Goal: Navigation & Orientation: Understand site structure

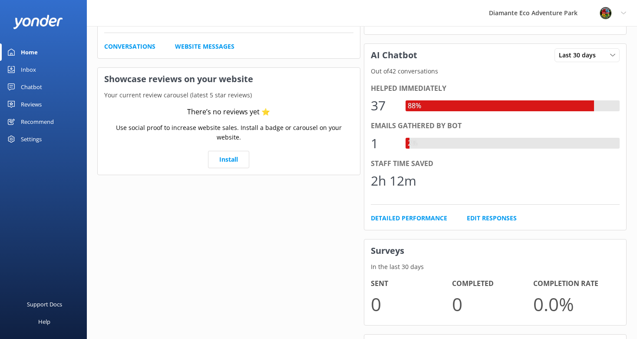
scroll to position [233, 0]
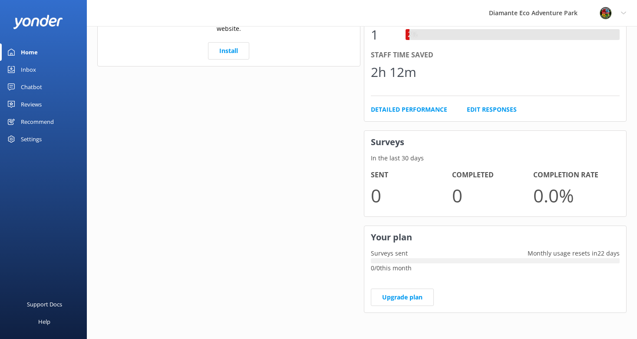
click at [29, 124] on div "Recommend" at bounding box center [37, 121] width 33 height 17
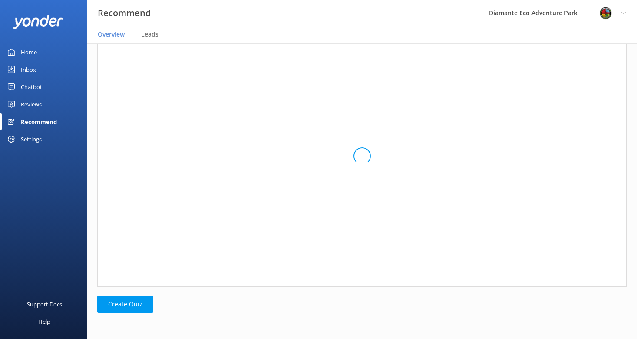
scroll to position [283, 529]
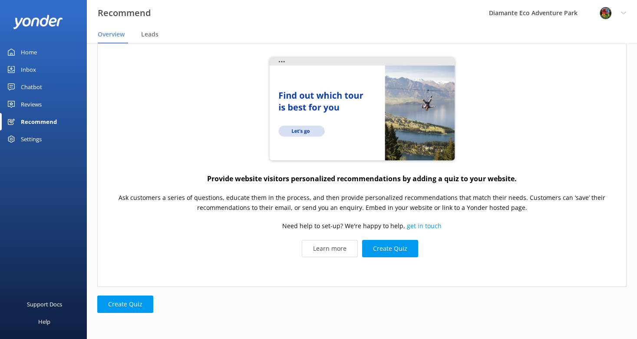
click at [21, 107] on div "Reviews" at bounding box center [31, 104] width 21 height 17
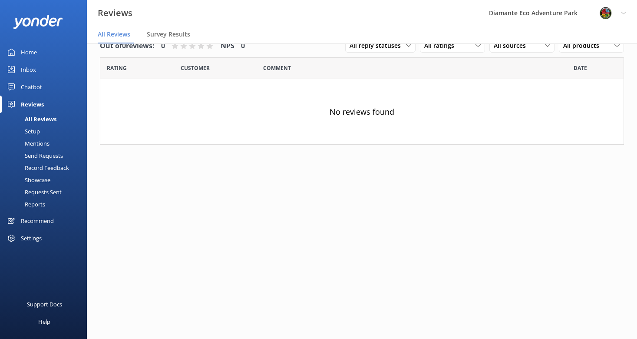
click at [24, 88] on div "Chatbot" at bounding box center [31, 86] width 21 height 17
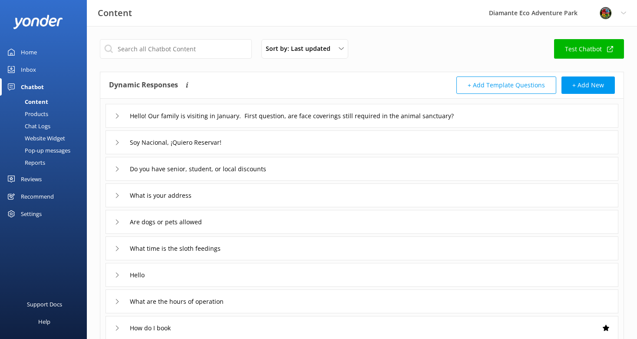
click at [23, 69] on div "Inbox" at bounding box center [28, 69] width 15 height 17
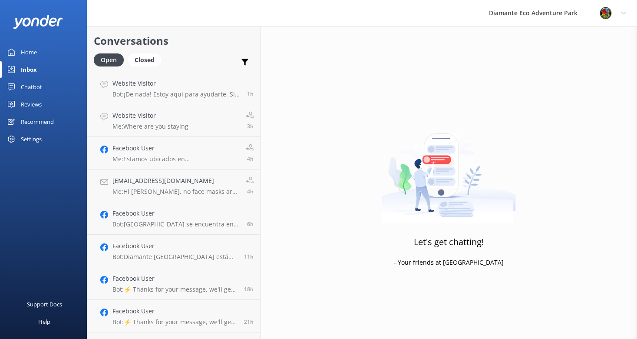
click at [25, 53] on div "Home" at bounding box center [29, 51] width 16 height 17
